Goal: Task Accomplishment & Management: Complete application form

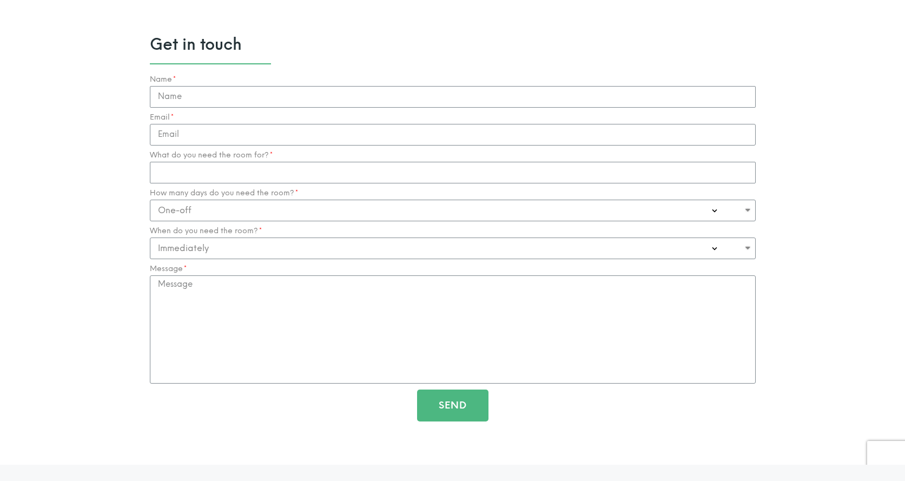
scroll to position [1140, 0]
click at [319, 210] on select "One-off Casual on going 1-2 Days a week 3-4 Days a week Full time - monthly" at bounding box center [453, 209] width 606 height 22
click at [227, 102] on input "Name" at bounding box center [453, 96] width 606 height 22
type input "Jessica"
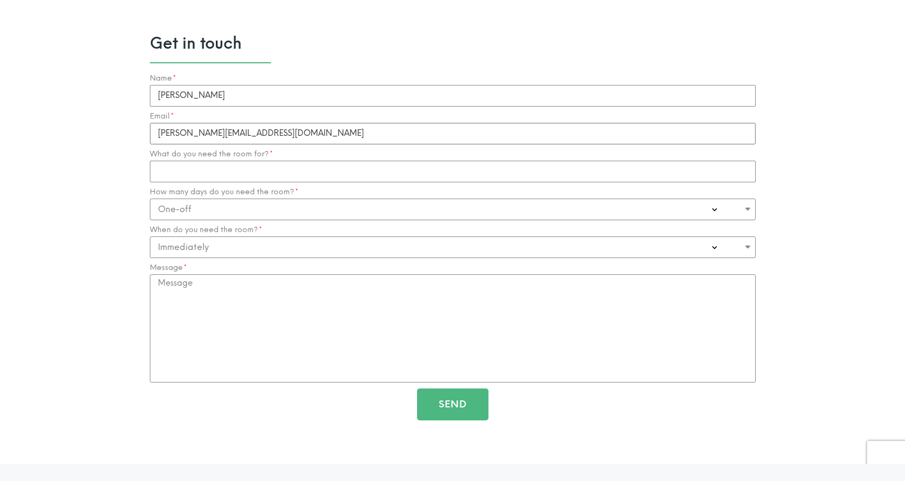
type input "jess@greenpetalcounselling.com.au"
type input "Individual Counselling Sessions"
click at [313, 211] on select "One-off Casual on going 1-2 Days a week 3-4 Days a week Full time - monthly" at bounding box center [453, 209] width 606 height 22
click at [244, 211] on select "One-off Casual on going 1-2 Days a week 3-4 Days a week Full time - monthly" at bounding box center [453, 209] width 606 height 22
select select "Casual on going"
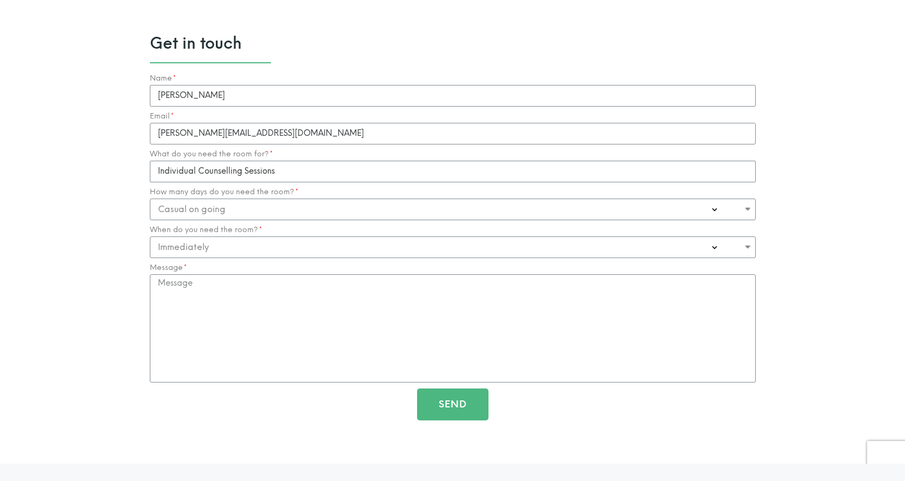
click at [94, 256] on section "Get in touch Name Jessica Email jess@greenpetalcounselling.com.au What do you n…" at bounding box center [452, 233] width 905 height 462
click at [265, 248] on select "Immediately 0-1 Month 1-3 Months" at bounding box center [453, 247] width 606 height 22
click at [287, 342] on textarea "Message" at bounding box center [453, 328] width 606 height 108
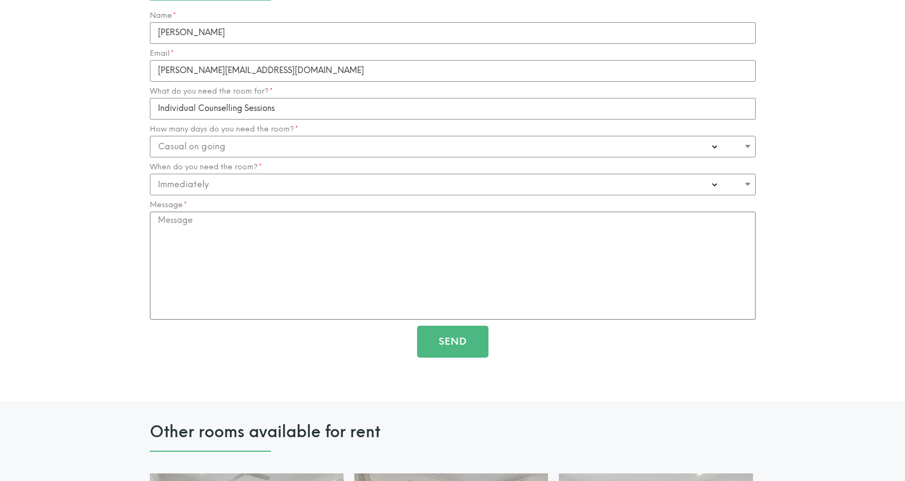
scroll to position [1143, 0]
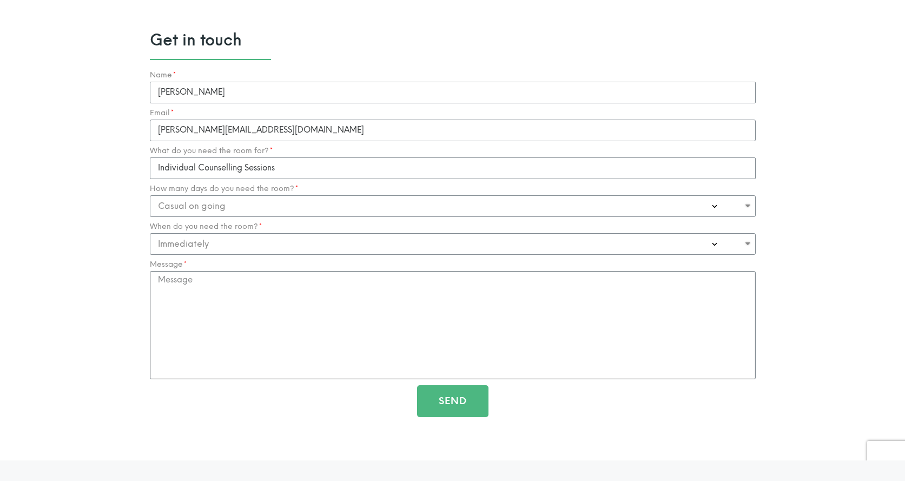
click at [300, 328] on textarea "Message" at bounding box center [453, 325] width 606 height 108
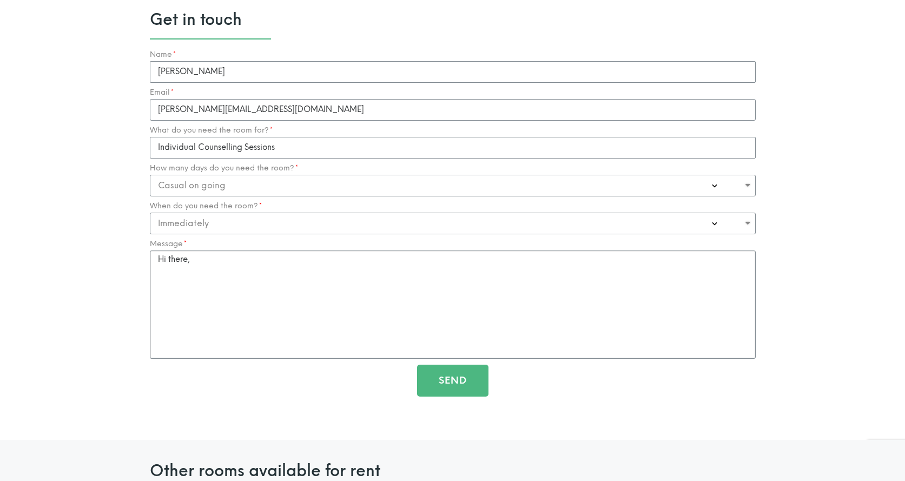
scroll to position [1163, 0]
click at [272, 313] on textarea "Hi there," at bounding box center [453, 305] width 606 height 108
click at [248, 193] on select "One-off Casual on going 1-2 Days a week 3-4 Days a week Full time - monthly" at bounding box center [453, 186] width 606 height 22
click at [301, 296] on textarea "Hi there," at bounding box center [453, 305] width 606 height 108
click at [307, 294] on textarea "Hi there," at bounding box center [453, 305] width 606 height 108
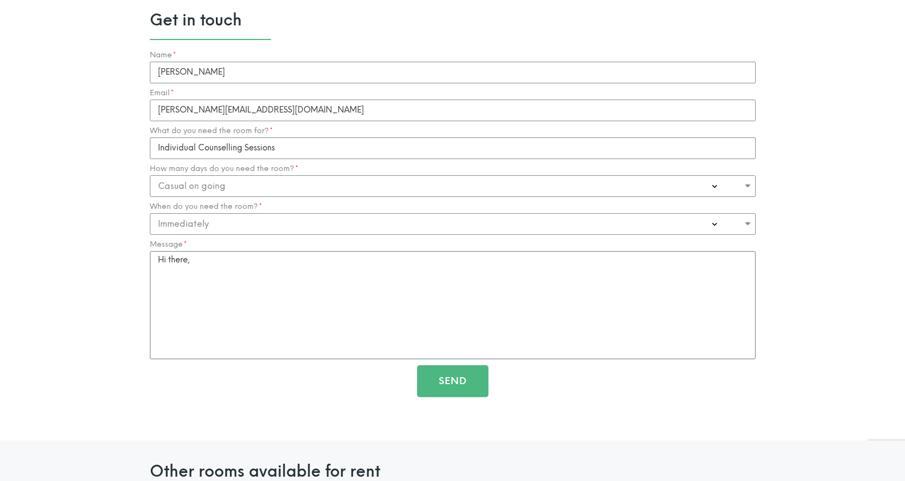
drag, startPoint x: 307, startPoint y: 294, endPoint x: 109, endPoint y: 232, distance: 207.5
click at [109, 232] on section "Get in touch Name Jessica Email jess@greenpetalcounselling.com.au What do you n…" at bounding box center [452, 209] width 905 height 462
paste textarea "[Name/Team], I hope you're well. I'm a counsellor looking for a space to see cl…"
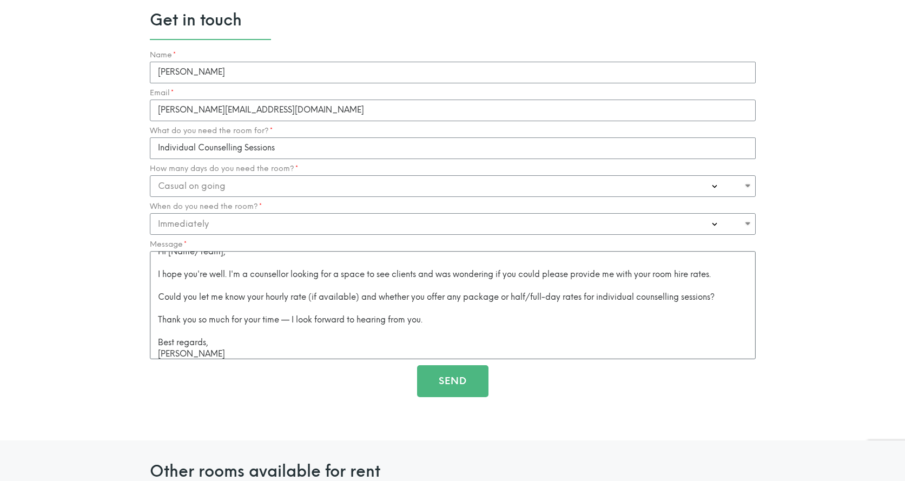
scroll to position [0, 0]
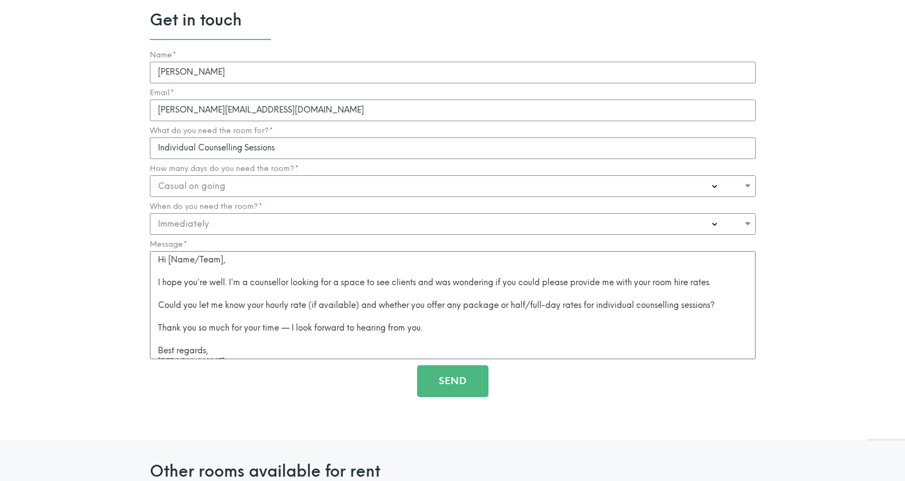
drag, startPoint x: 224, startPoint y: 264, endPoint x: 168, endPoint y: 255, distance: 56.9
click at [168, 255] on textarea "Hi [Name/Team], I hope you're well. I'm a counsellor looking for a space to see…" at bounding box center [453, 305] width 606 height 108
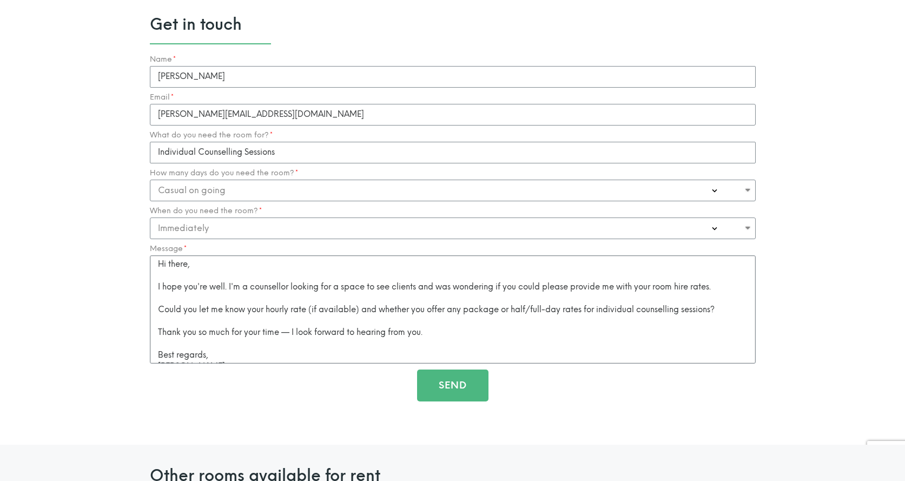
click at [213, 296] on textarea "Hi there, I hope you're well. I'm a counsellor looking for a space to see clien…" at bounding box center [453, 309] width 606 height 108
drag, startPoint x: 363, startPoint y: 310, endPoint x: 587, endPoint y: 312, distance: 223.9
click at [587, 312] on textarea "Hi there, I hope you're well. I'm a counsellor looking for a space to see clien…" at bounding box center [453, 309] width 606 height 108
click at [400, 312] on textarea "Hi there, I hope you're well. I'm a counsellor looking for a space to see clien…" at bounding box center [453, 309] width 606 height 108
drag, startPoint x: 363, startPoint y: 310, endPoint x: 593, endPoint y: 310, distance: 230.4
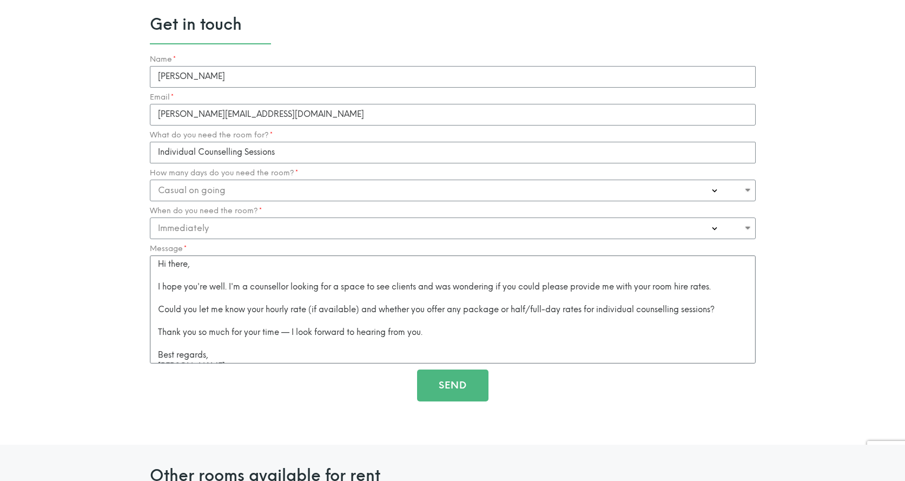
click at [593, 310] on textarea "Hi there, I hope you're well. I'm a counsellor looking for a space to see clien…" at bounding box center [453, 309] width 606 height 108
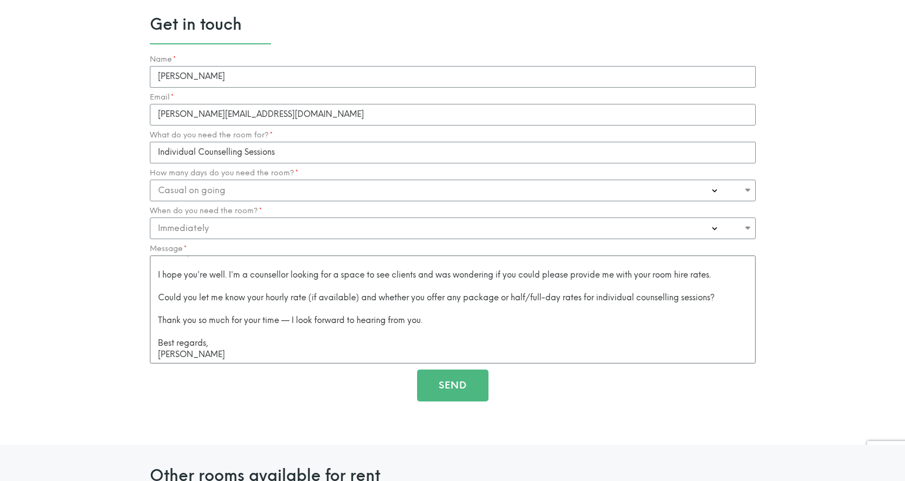
drag, startPoint x: 717, startPoint y: 297, endPoint x: 360, endPoint y: 299, distance: 357.0
click at [360, 299] on textarea "Hi there, I hope you're well. I'm a counsellor looking for a space to see clien…" at bounding box center [453, 309] width 606 height 108
click at [398, 306] on textarea "Hi there, I hope you're well. I'm a counsellor looking for a space to see clien…" at bounding box center [453, 309] width 606 height 108
click at [418, 298] on textarea "Hi there, I hope you're well. I'm a counsellor looking for a space to see clien…" at bounding box center [453, 309] width 606 height 108
click at [489, 333] on textarea "Hi there, I hope you're well. I'm a counsellor looking for a space to see clien…" at bounding box center [453, 309] width 606 height 108
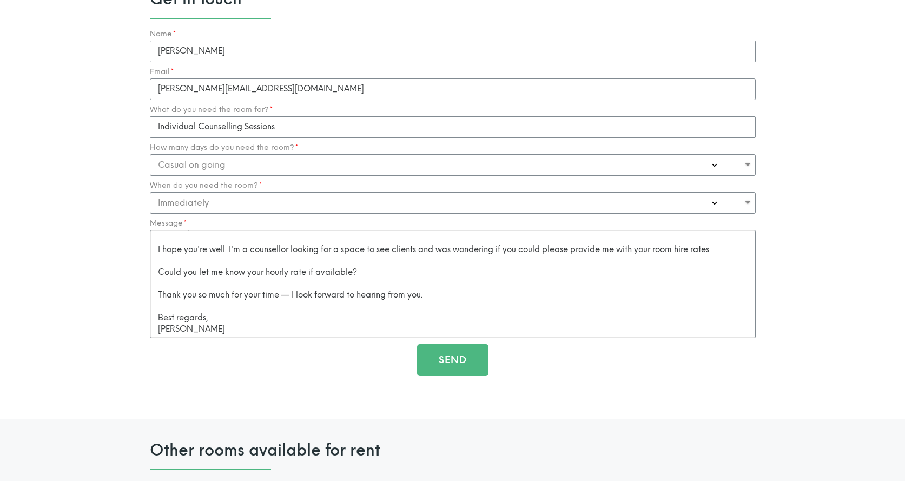
scroll to position [1194, 0]
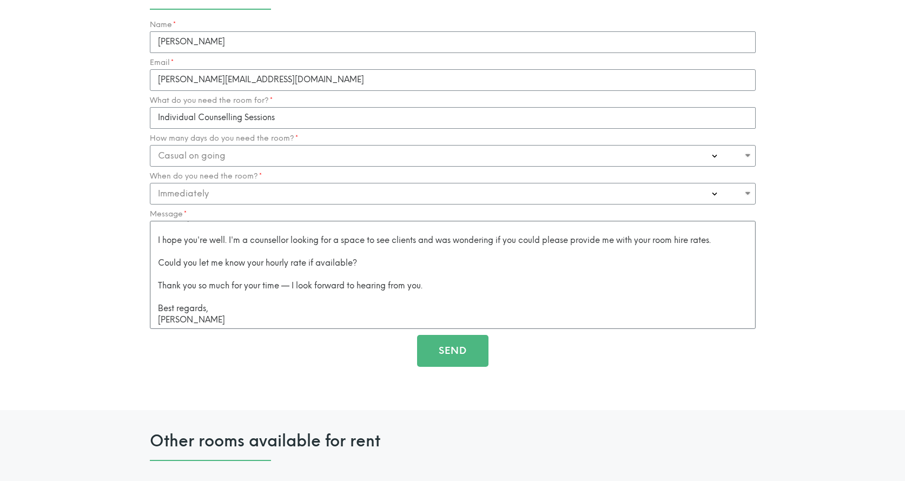
click at [292, 287] on textarea "Hi there, I hope you're well. I'm a counsellor looking for a space to see clien…" at bounding box center [453, 275] width 606 height 108
click at [457, 293] on textarea "Hi there, I hope you're well. I'm a counsellor looking for a space to see clien…" at bounding box center [453, 275] width 606 height 108
click at [224, 323] on textarea "Hi there, I hope you're well. I'm a counsellor looking for a space to see clien…" at bounding box center [453, 275] width 606 height 108
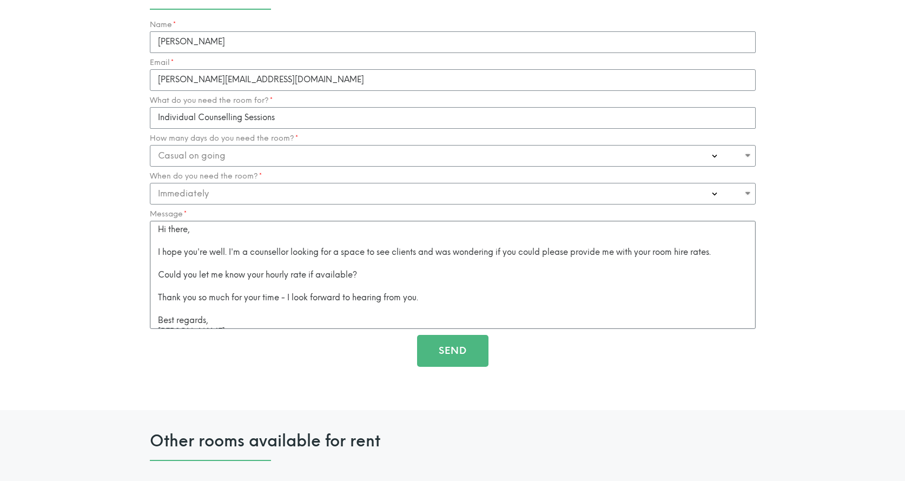
scroll to position [12, 0]
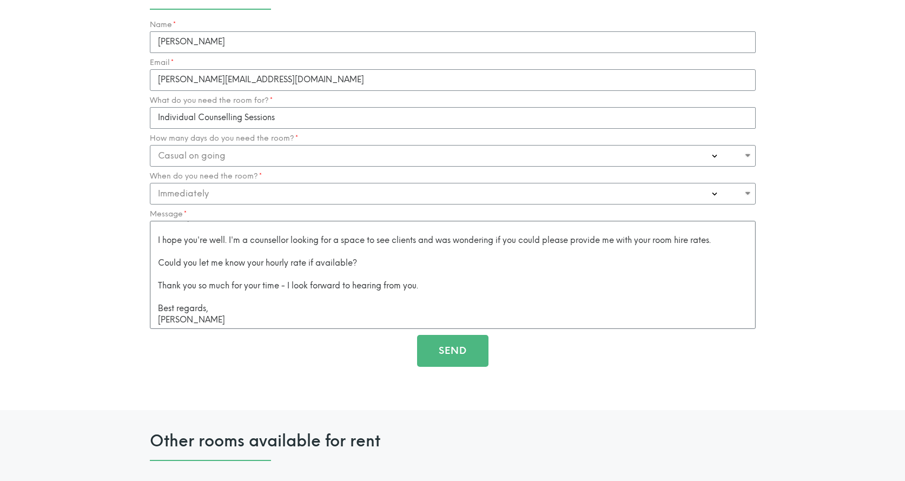
click at [358, 301] on textarea "Hi there, I hope you're well. I'm a counsellor looking for a space to see clien…" at bounding box center [453, 275] width 606 height 108
click at [352, 316] on textarea "Hi there, I hope you're well. I'm a counsellor looking for a space to see clien…" at bounding box center [453, 275] width 606 height 108
click at [285, 288] on textarea "Hi there, I hope you're well. I'm a counsellor looking for a space to see clien…" at bounding box center [453, 275] width 606 height 108
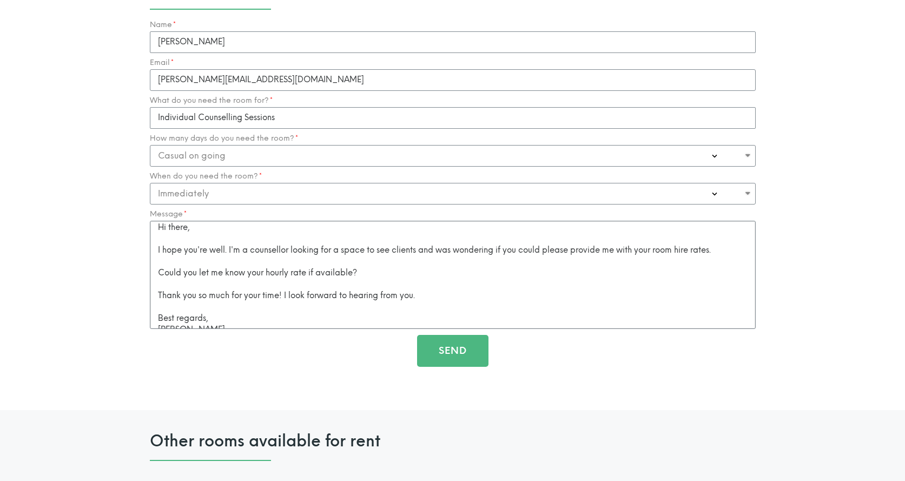
scroll to position [0, 0]
type textarea "Hi there, I hope you're well. I'm a counsellor looking for a space to see clien…"
click at [461, 345] on button "Send" at bounding box center [452, 351] width 71 height 32
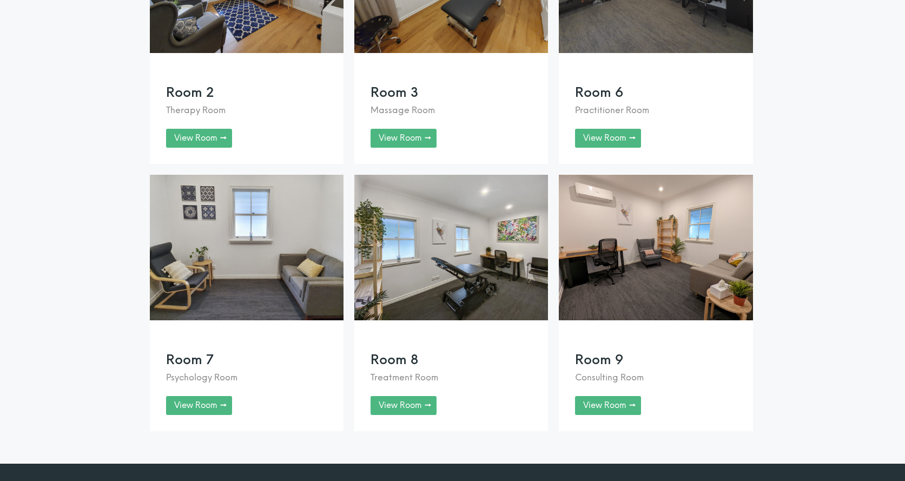
scroll to position [1790, 0]
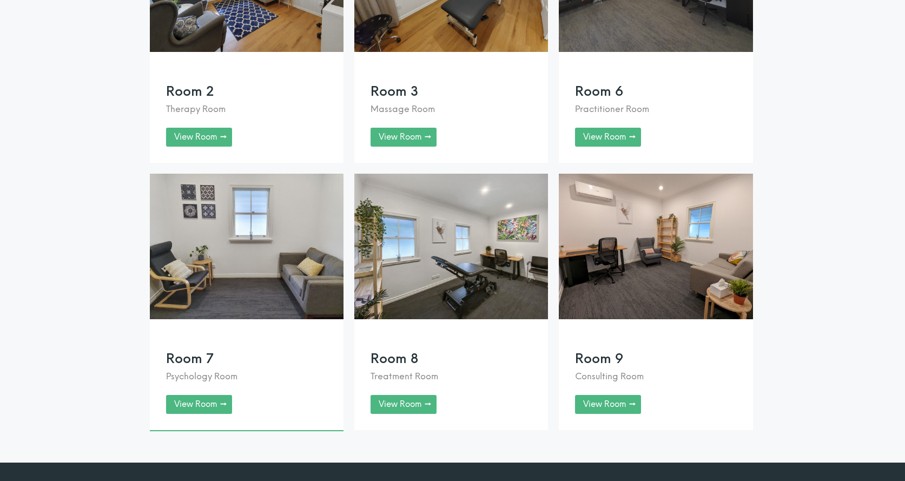
click at [215, 397] on link at bounding box center [247, 302] width 194 height 257
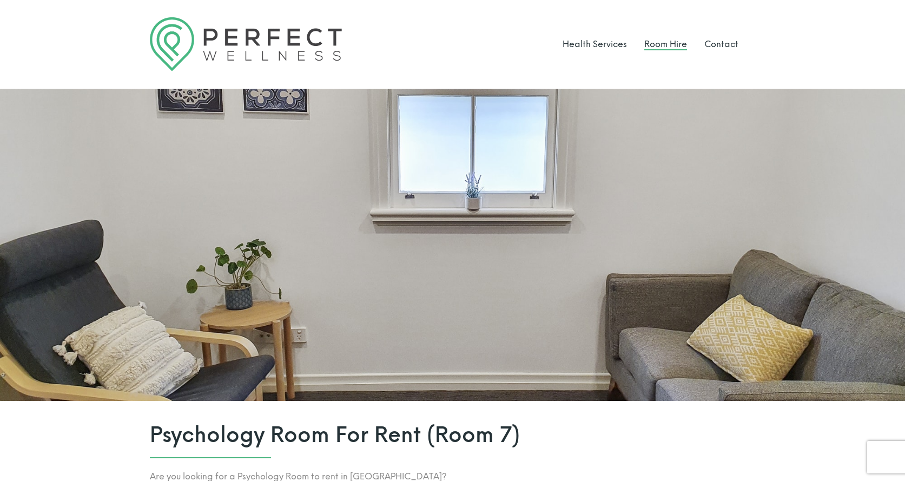
click at [669, 47] on link "Room Hire" at bounding box center [665, 44] width 43 height 10
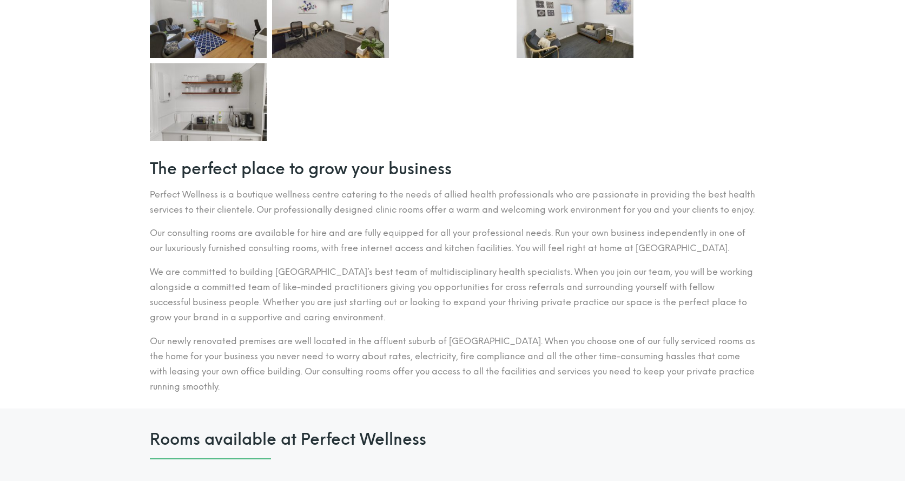
scroll to position [465, 0]
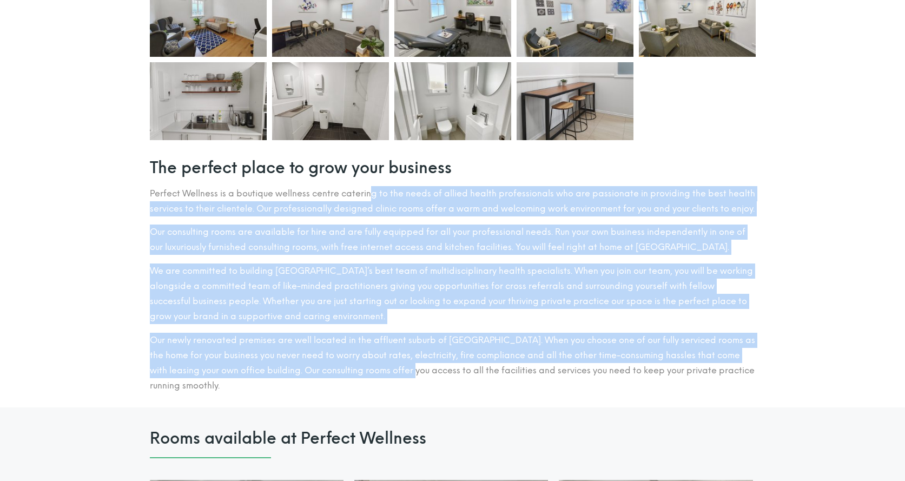
drag, startPoint x: 369, startPoint y: 196, endPoint x: 407, endPoint y: 382, distance: 189.3
click at [407, 382] on div "Perfect Wellness is a boutique wellness centre catering to the needs of allied …" at bounding box center [453, 290] width 606 height 208
click at [407, 382] on p "Our newly renovated premises are well located in the affluent suburb of Red Hil…" at bounding box center [453, 363] width 606 height 61
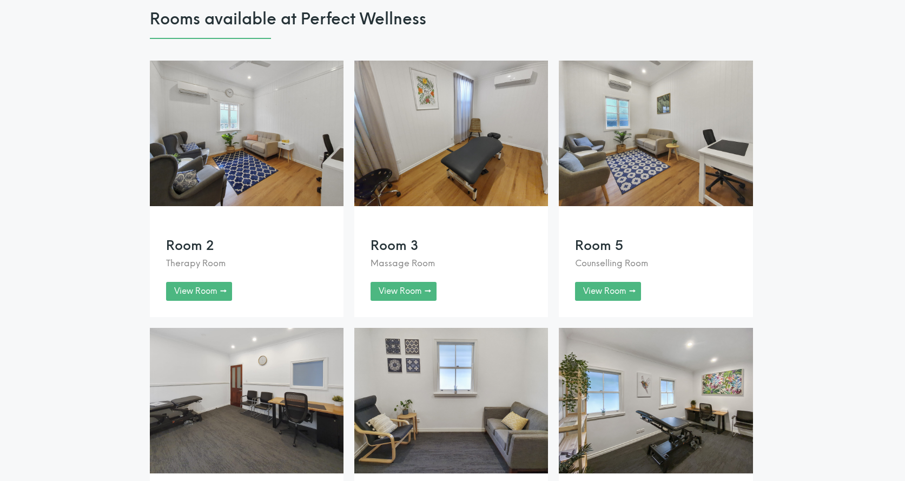
scroll to position [872, 0]
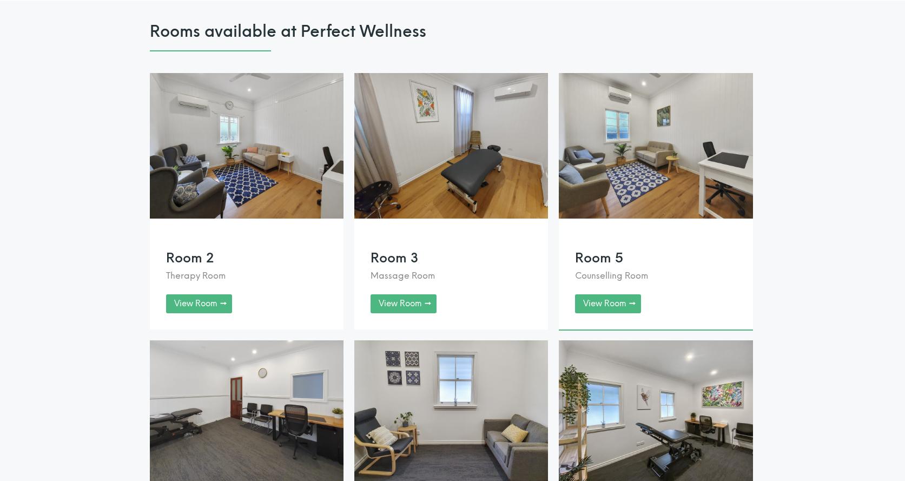
click at [638, 155] on link at bounding box center [656, 201] width 194 height 256
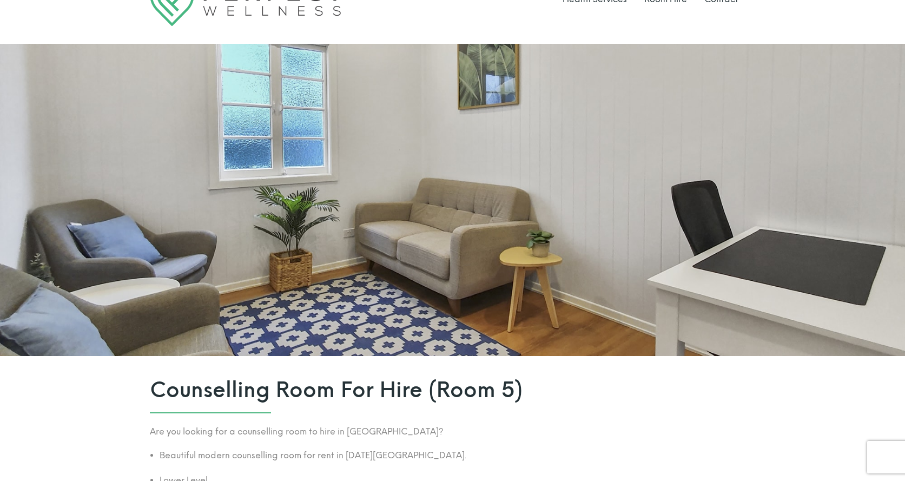
scroll to position [15, 0]
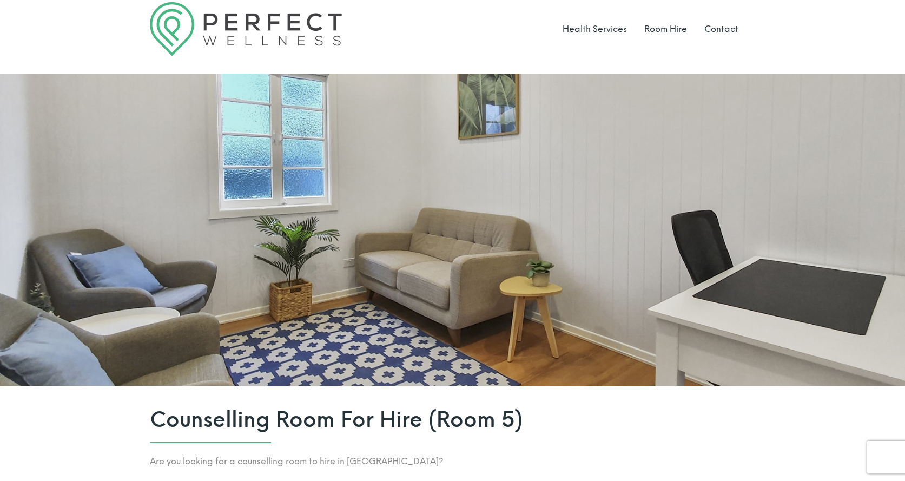
click at [448, 68] on header "Health Services Room Hire Contact" at bounding box center [452, 29] width 905 height 88
